Goal: Transaction & Acquisition: Book appointment/travel/reservation

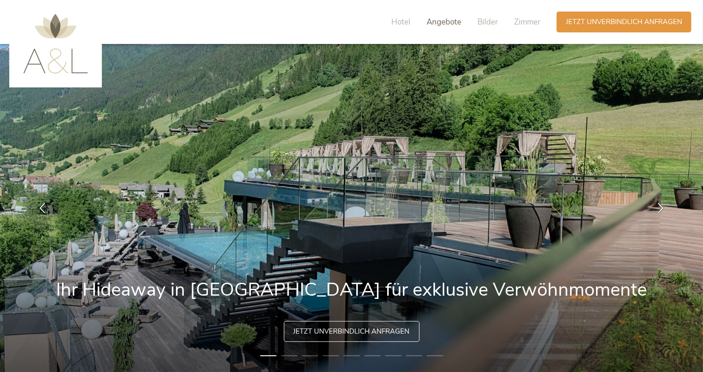
click at [433, 24] on span "Angebote" at bounding box center [444, 22] width 35 height 11
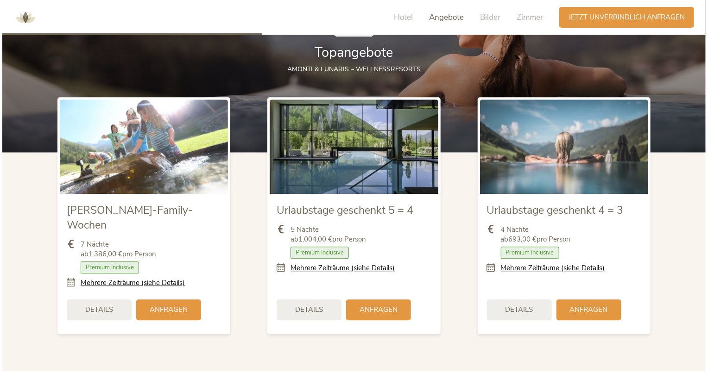
scroll to position [1037, 0]
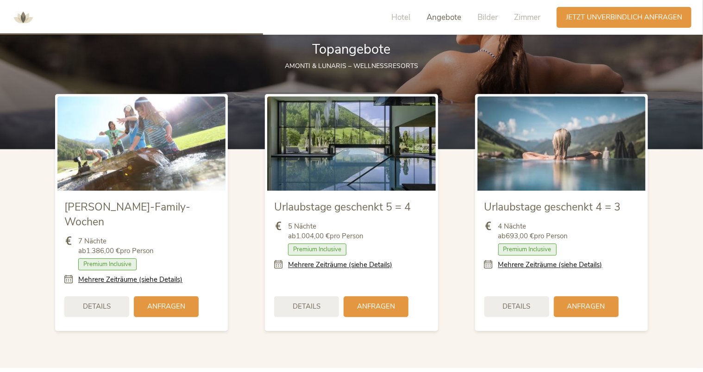
click at [333, 265] on link "Mehrere Zeiträume (siehe Details)" at bounding box center [340, 265] width 104 height 10
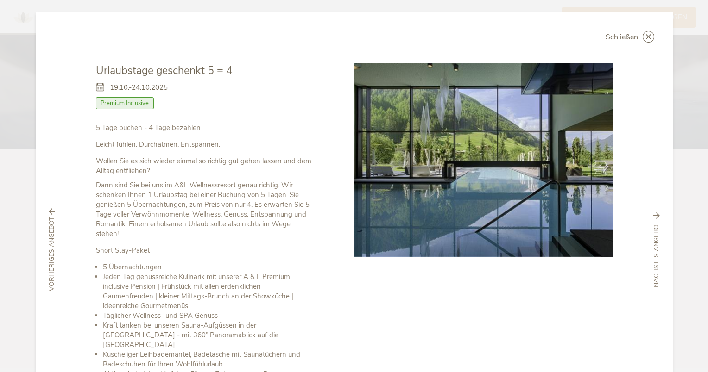
scroll to position [0, 0]
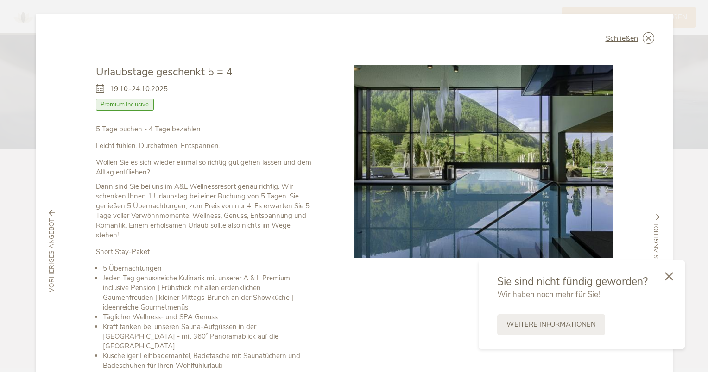
click at [409, 310] on div at bounding box center [483, 258] width 258 height 387
click at [669, 274] on icon at bounding box center [669, 275] width 8 height 8
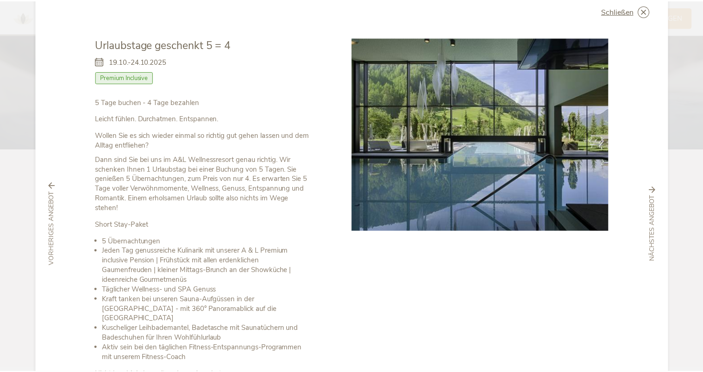
scroll to position [24, 0]
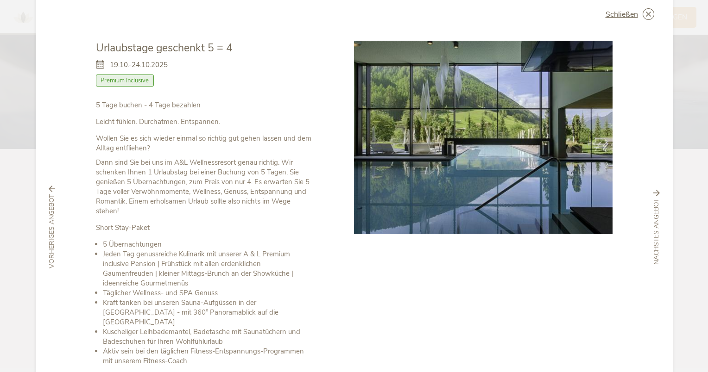
click at [485, 301] on div at bounding box center [483, 234] width 258 height 387
click at [617, 16] on span "Schließen" at bounding box center [621, 14] width 32 height 7
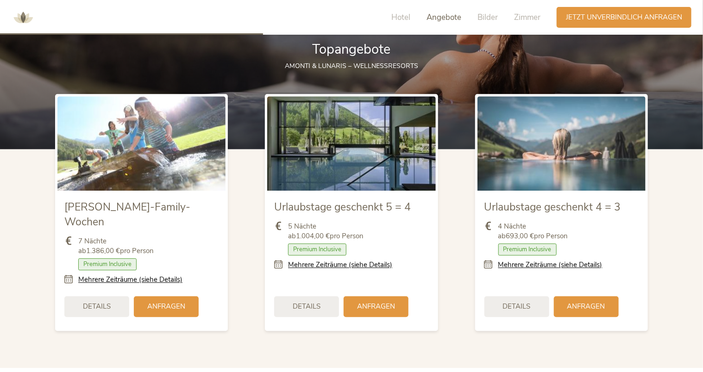
click at [456, 199] on div "Urlaubstage geschenkt 5 = 4 5 Nächte ab 1.004,00 € pro Person Zimmer mit Frühst…" at bounding box center [351, 213] width 210 height 256
click at [483, 15] on span "Bilder" at bounding box center [487, 17] width 20 height 11
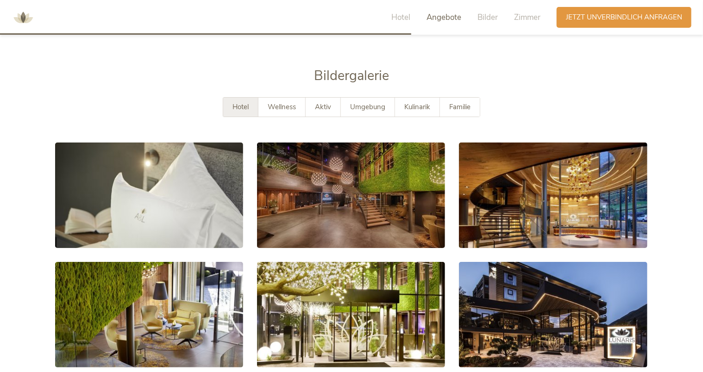
scroll to position [1625, 0]
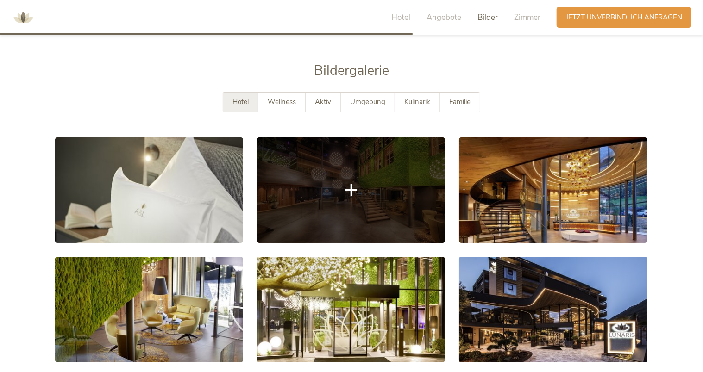
click at [376, 201] on link at bounding box center [351, 191] width 188 height 106
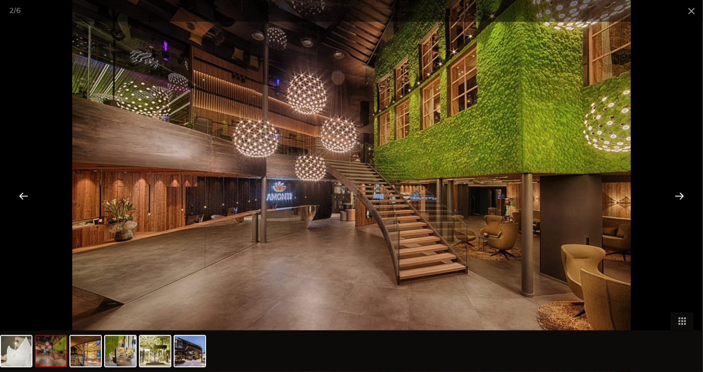
click at [677, 200] on div at bounding box center [679, 196] width 29 height 29
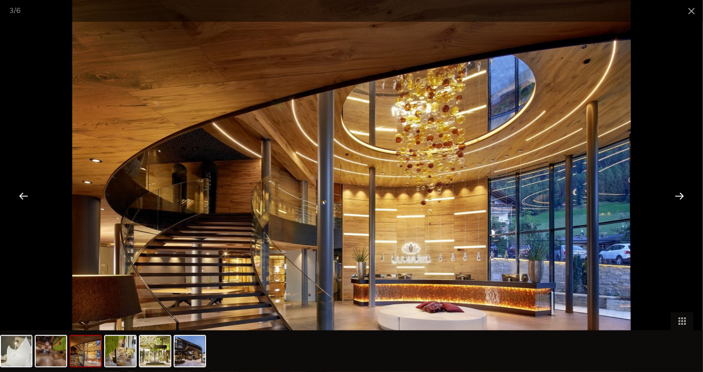
click at [677, 200] on div at bounding box center [679, 196] width 29 height 29
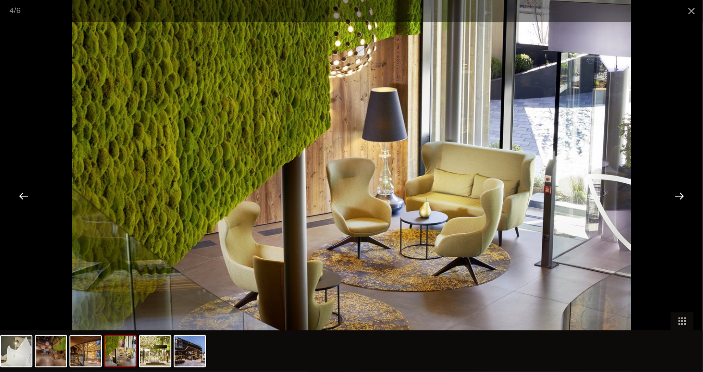
click at [677, 200] on div at bounding box center [679, 196] width 29 height 29
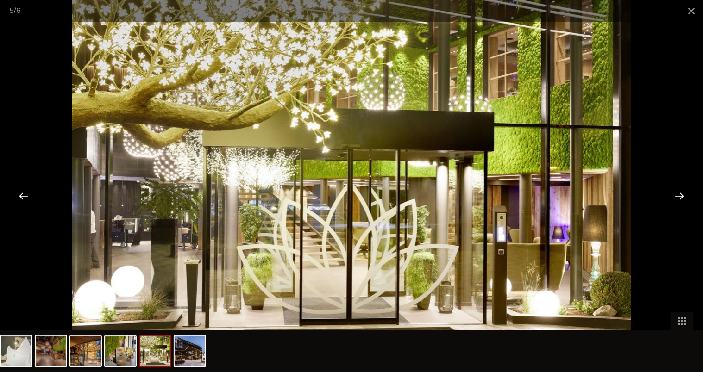
click at [677, 200] on div at bounding box center [679, 196] width 29 height 29
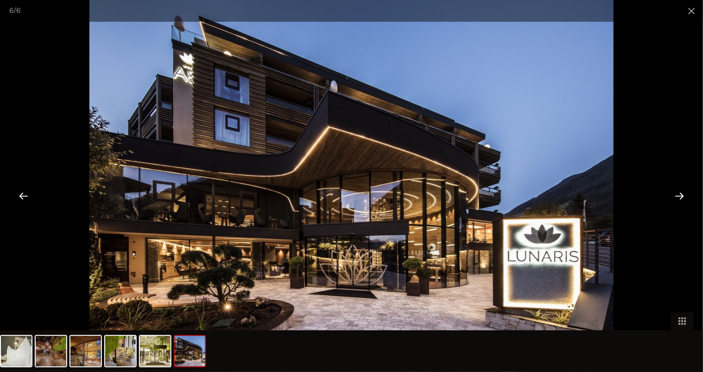
click at [672, 191] on div at bounding box center [679, 196] width 29 height 29
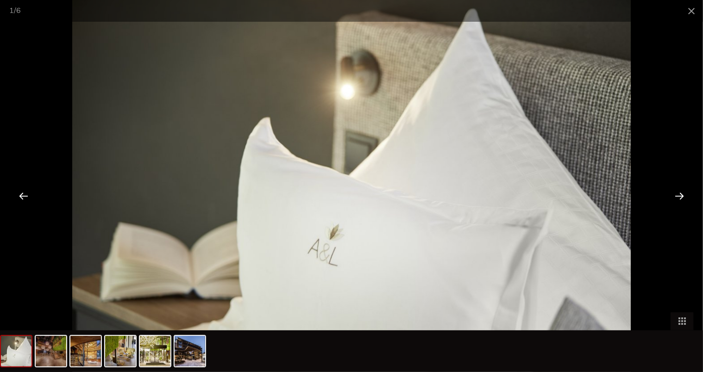
click at [673, 192] on div at bounding box center [679, 196] width 29 height 29
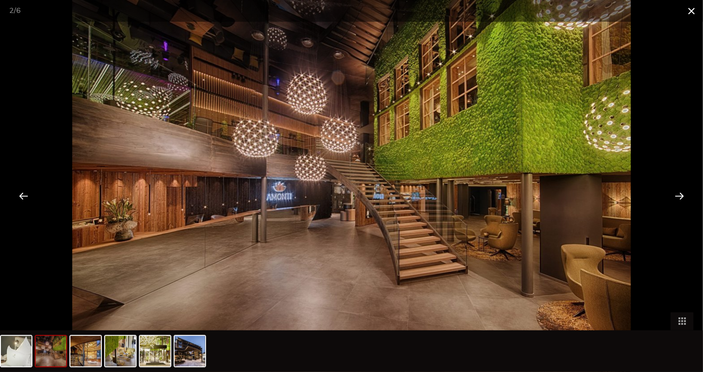
click at [684, 14] on span at bounding box center [691, 11] width 23 height 22
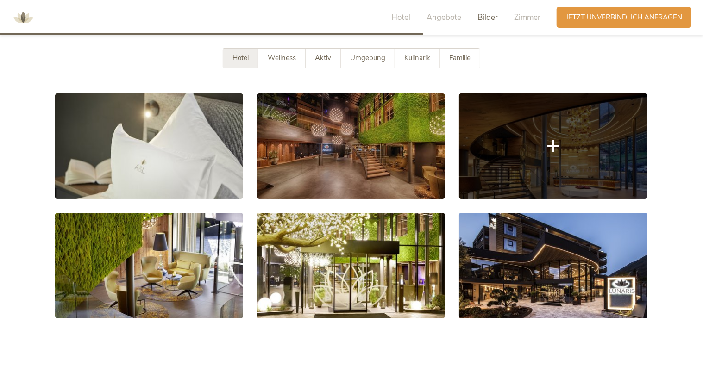
scroll to position [1670, 0]
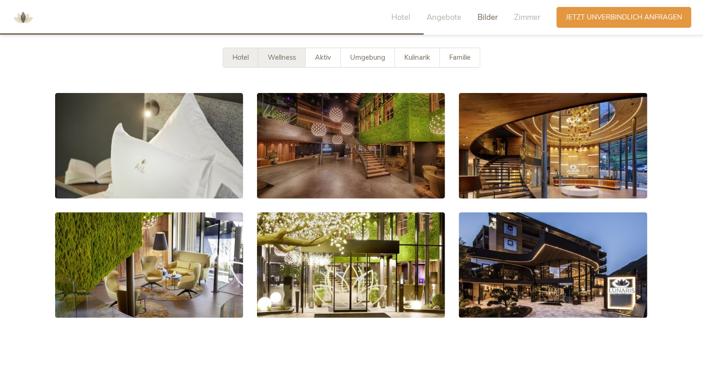
click at [284, 53] on span "Wellness" at bounding box center [282, 57] width 28 height 9
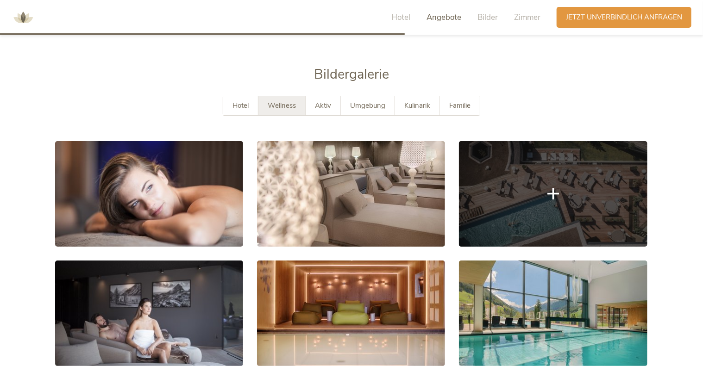
scroll to position [1622, 0]
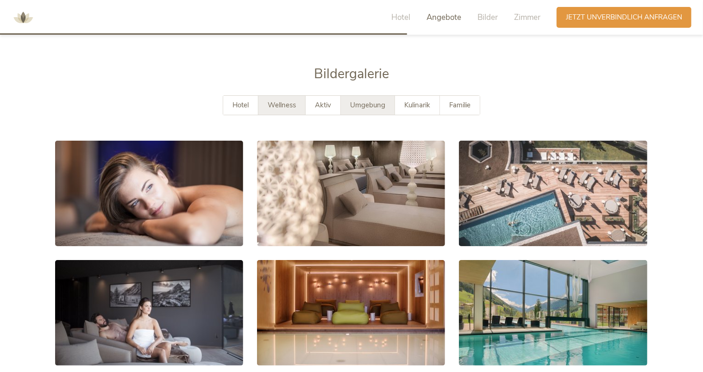
click at [374, 100] on span "Umgebung" at bounding box center [367, 104] width 35 height 9
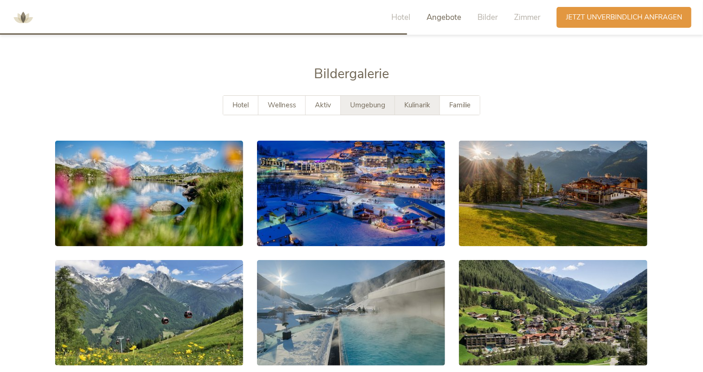
click at [412, 100] on span "Kulinarik" at bounding box center [417, 104] width 26 height 9
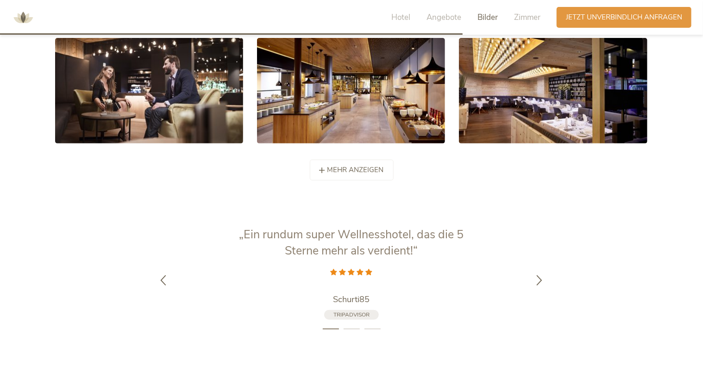
scroll to position [1846, 0]
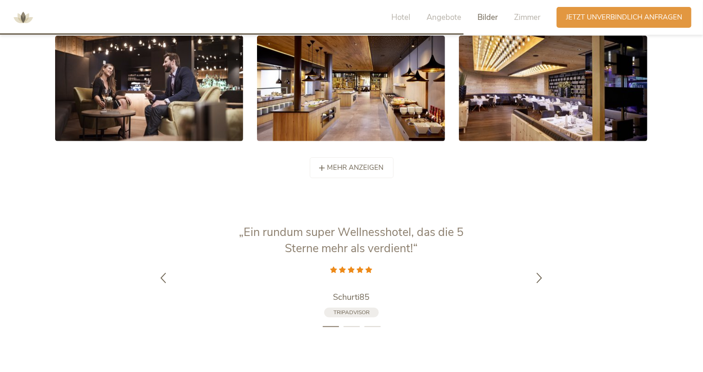
click at [329, 158] on div "mehr anzeigen weniger anzeigen" at bounding box center [352, 167] width 84 height 21
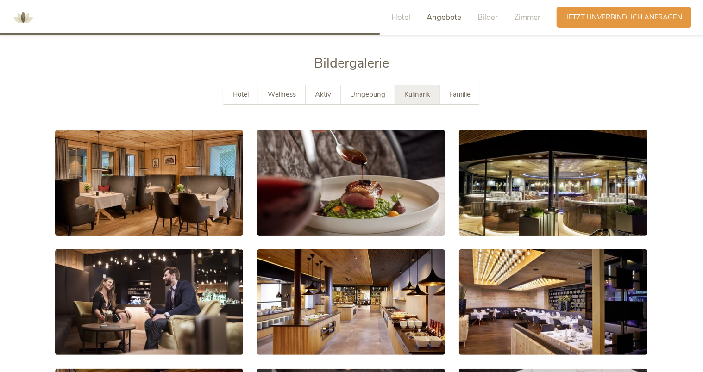
scroll to position [1574, 0]
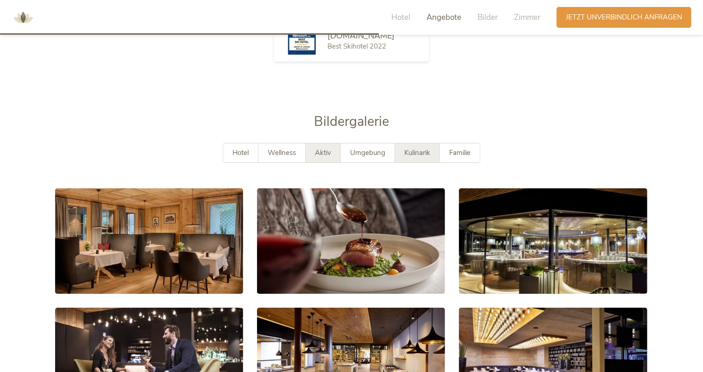
click at [318, 148] on span "Aktiv" at bounding box center [323, 152] width 16 height 9
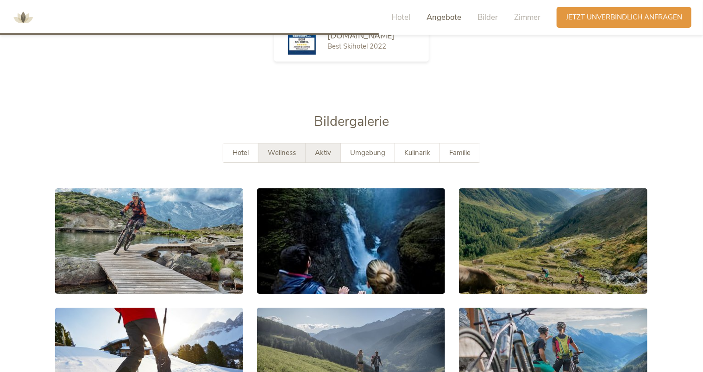
click at [289, 144] on div "Wellness" at bounding box center [281, 153] width 47 height 19
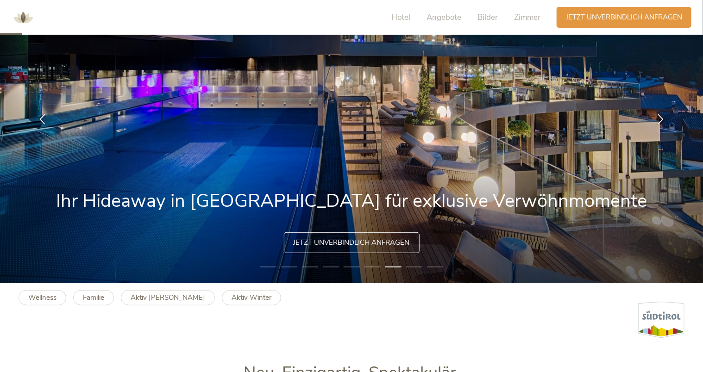
scroll to position [0, 0]
